Goal: Information Seeking & Learning: Learn about a topic

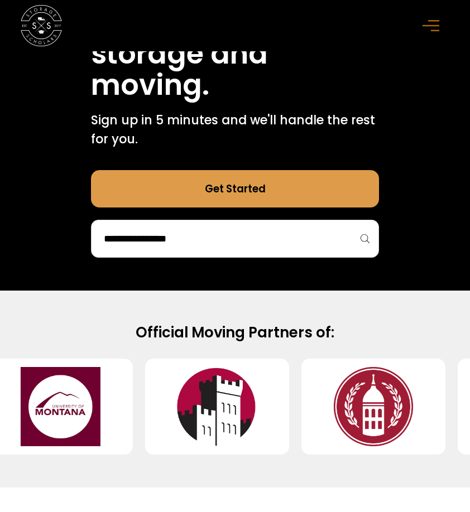
scroll to position [489, 0]
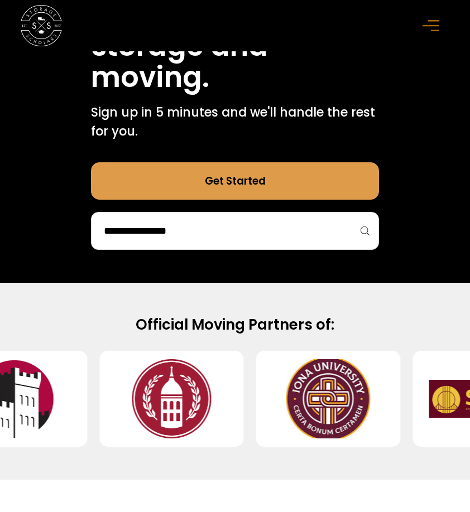
click at [255, 236] on input "search" at bounding box center [235, 231] width 265 height 19
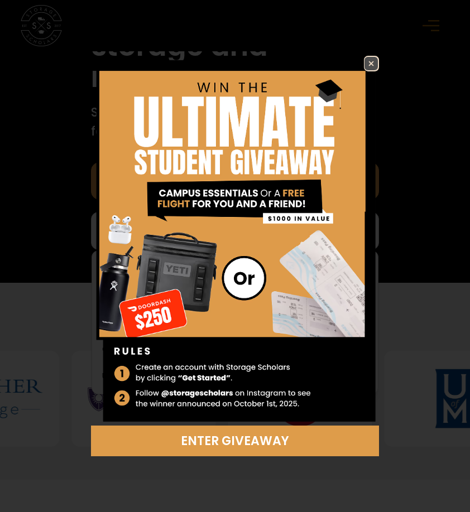
drag, startPoint x: 223, startPoint y: 249, endPoint x: 371, endPoint y: 60, distance: 240.1
click at [371, 60] on img at bounding box center [370, 63] width 13 height 13
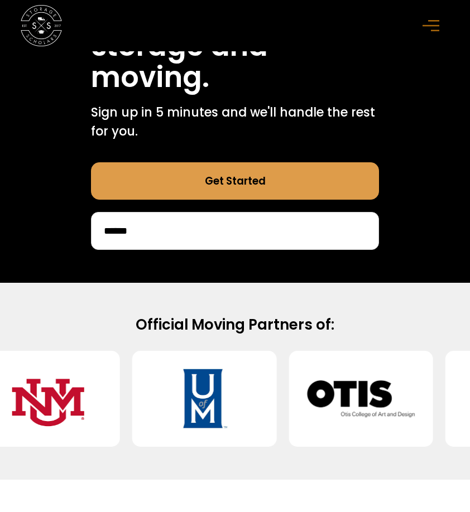
click at [224, 234] on input "******" at bounding box center [235, 231] width 265 height 19
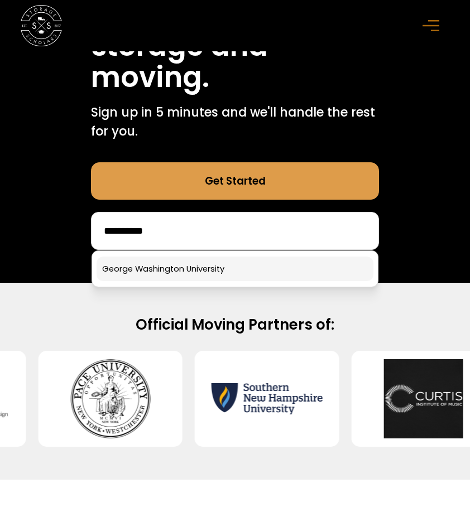
type input "**********"
click at [215, 259] on link at bounding box center [235, 269] width 277 height 25
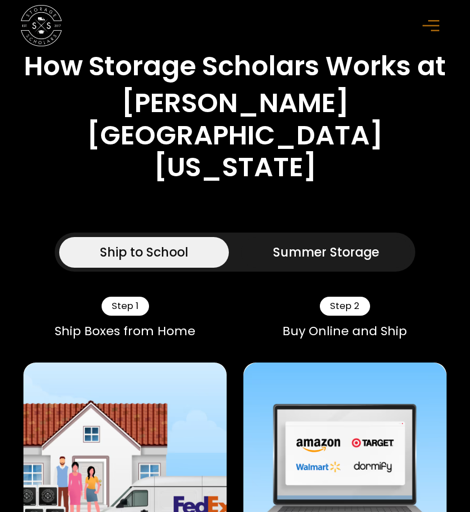
scroll to position [543, 0]
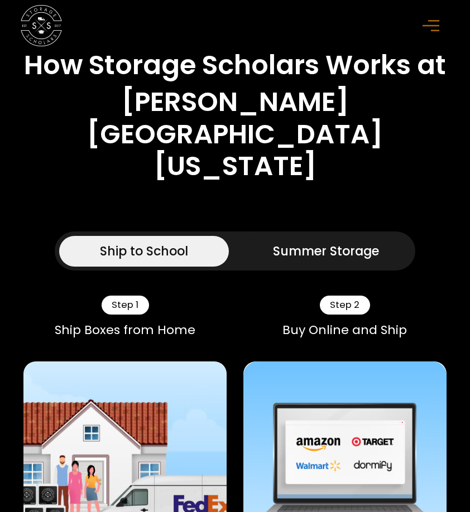
click at [302, 261] on div "Summer Storage" at bounding box center [326, 251] width 106 height 18
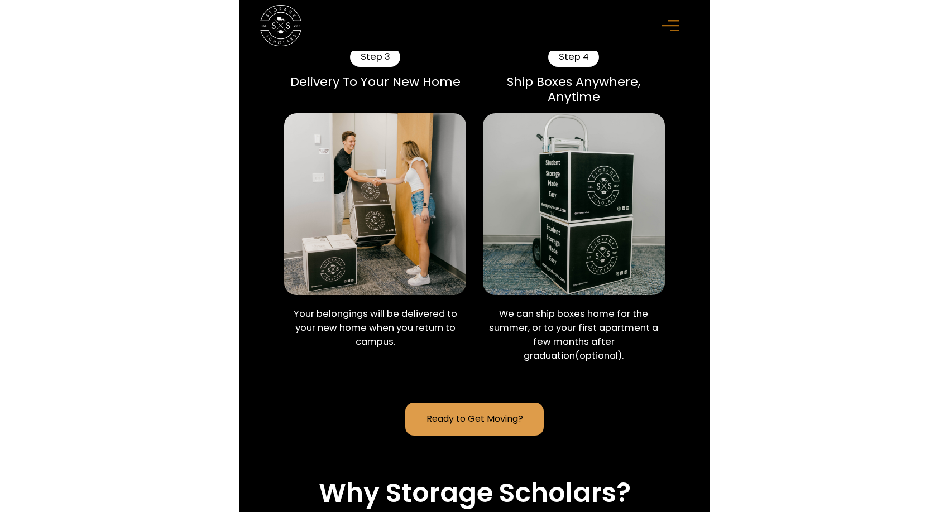
scroll to position [1121, 0]
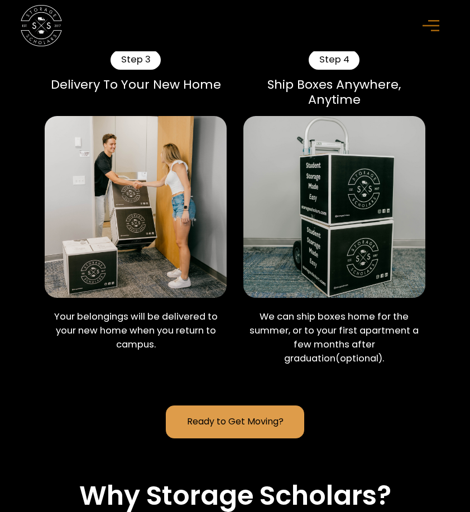
click at [218, 410] on link "Ready to Get Moving?" at bounding box center [235, 422] width 139 height 33
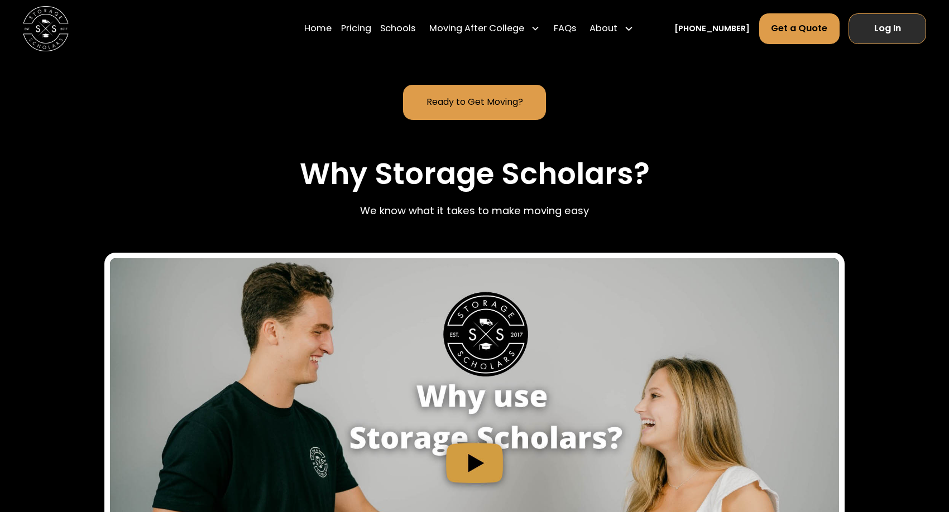
click at [469, 37] on link "Log In" at bounding box center [887, 28] width 78 height 31
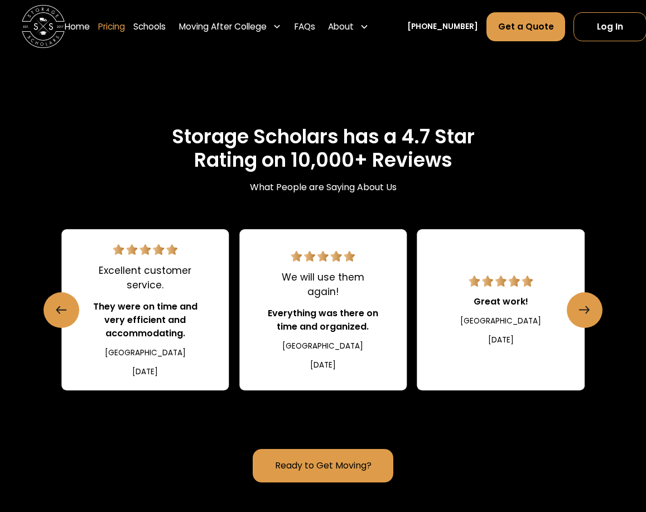
click at [114, 30] on link "Pricing" at bounding box center [111, 27] width 27 height 30
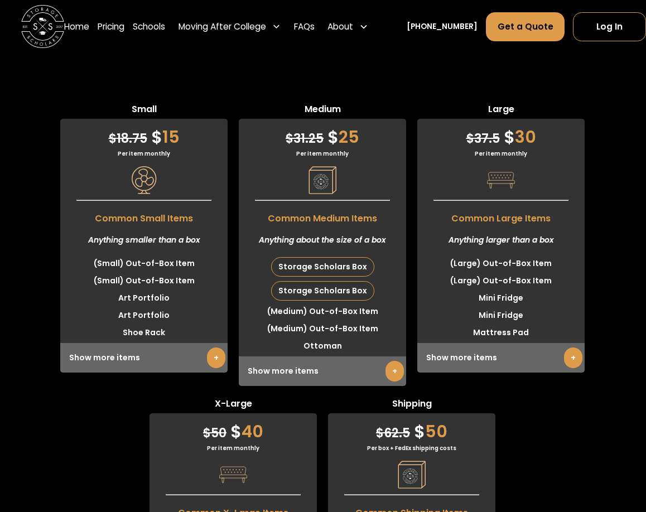
scroll to position [2765, 0]
click at [303, 28] on link "FAQs" at bounding box center [305, 27] width 21 height 30
